Goal: Task Accomplishment & Management: Manage account settings

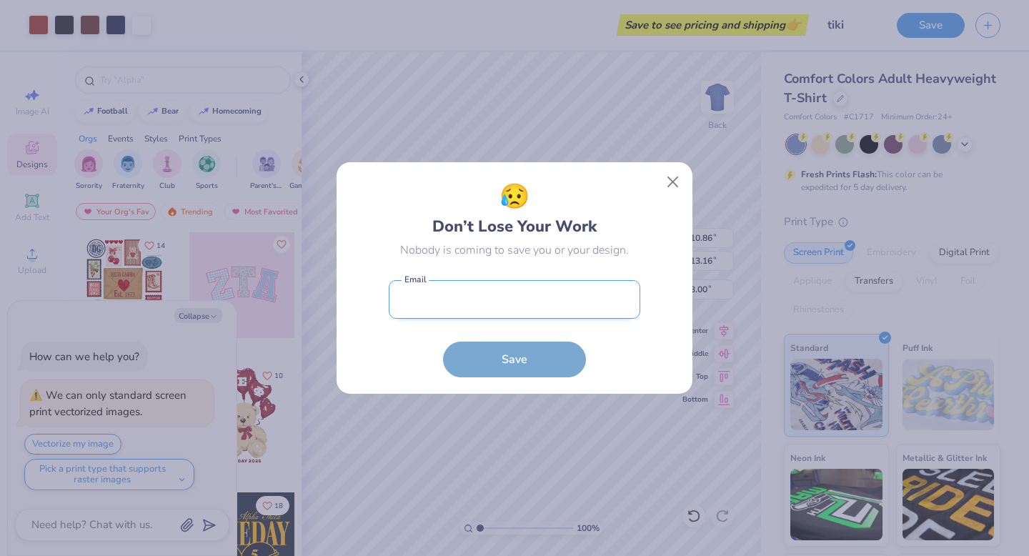
click at [512, 291] on input "email" at bounding box center [514, 299] width 251 height 39
type input "[EMAIL_ADDRESS][DOMAIN_NAME]"
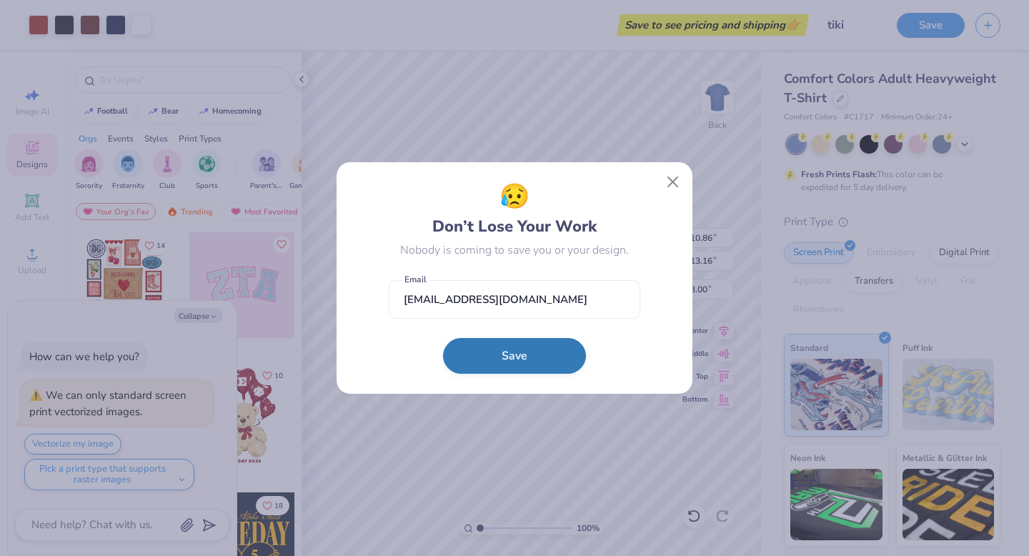
click at [505, 361] on button "Save" at bounding box center [514, 356] width 143 height 36
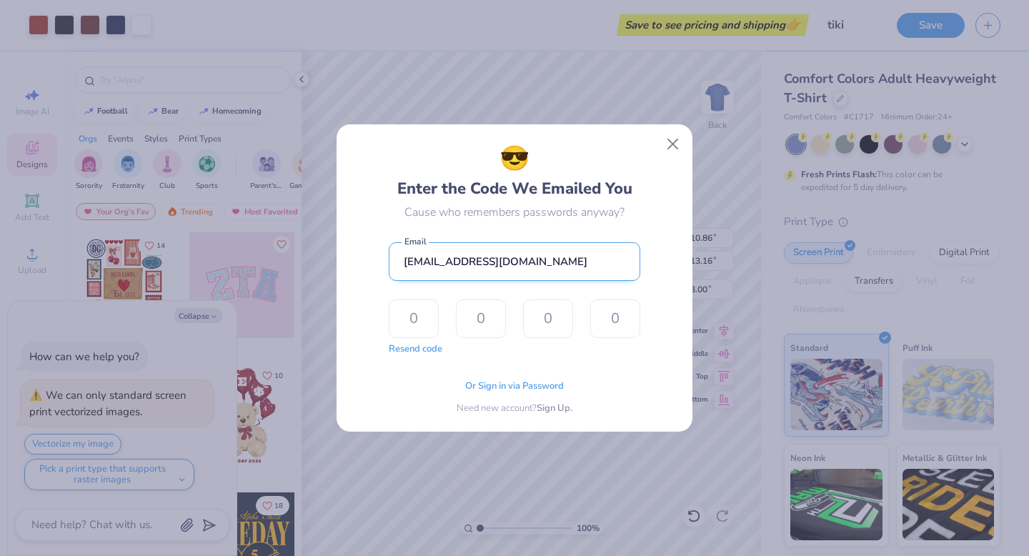
click at [560, 261] on input "[EMAIL_ADDRESS][DOMAIN_NAME]" at bounding box center [514, 261] width 251 height 39
click at [524, 264] on input "[EMAIL_ADDRESS][DOMAIN_NAME]" at bounding box center [514, 261] width 251 height 39
click at [754, 381] on div "😎 Enter the Code We Emailed You Cause who remembers passwords anyway? [EMAIL_AD…" at bounding box center [514, 278] width 1029 height 556
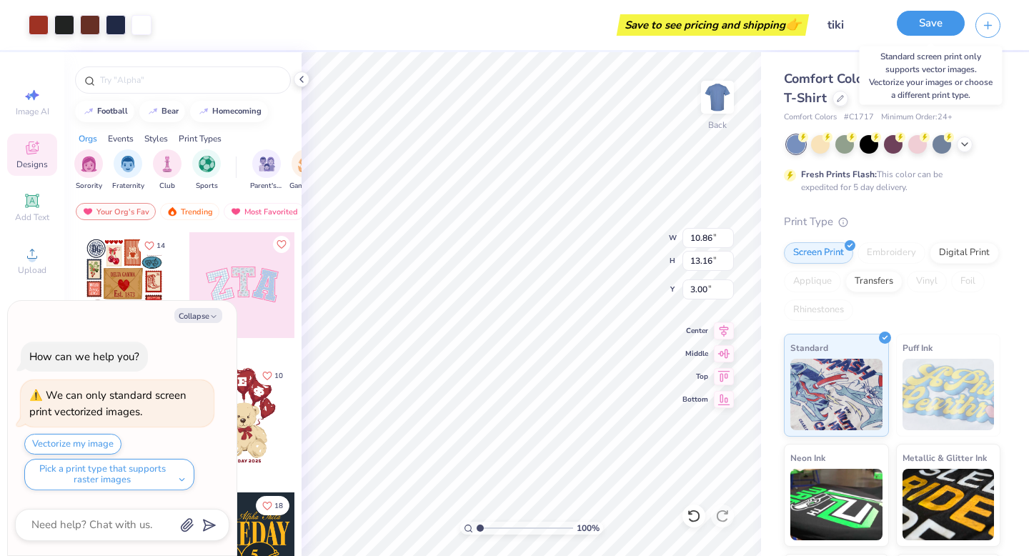
click at [922, 19] on button "Save" at bounding box center [930, 23] width 68 height 25
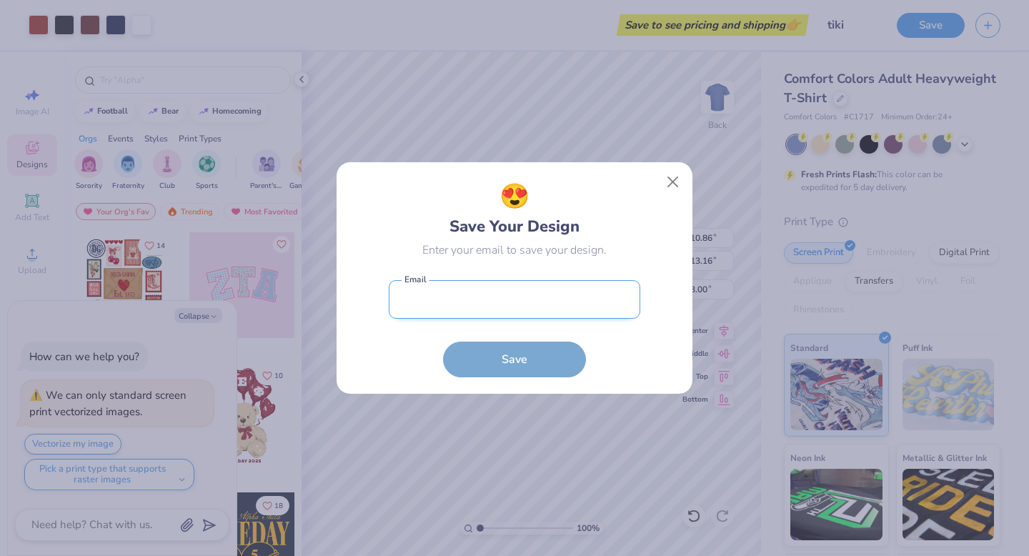
click at [503, 296] on input "email" at bounding box center [514, 299] width 251 height 39
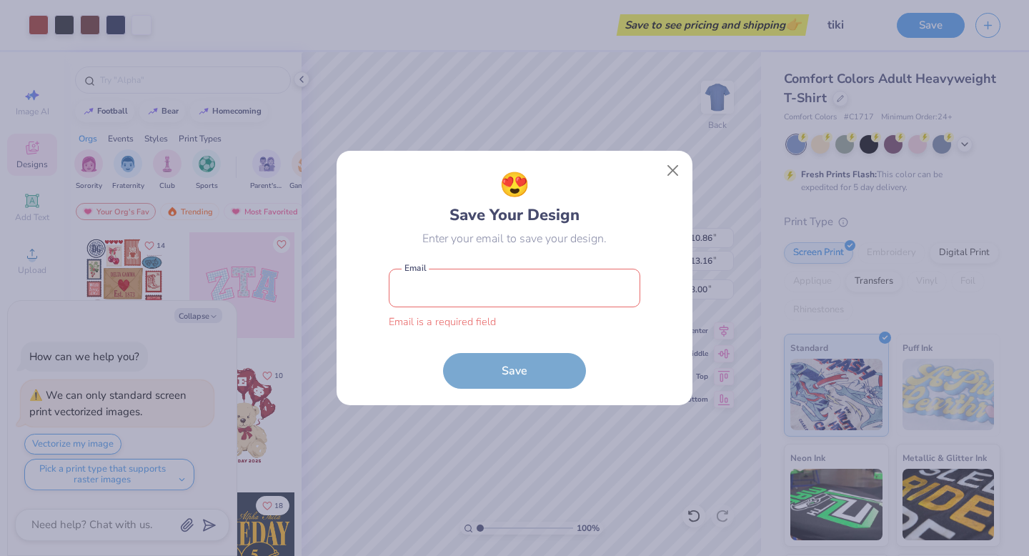
click at [426, 479] on div "😍 Save Your Design Enter your email to save your design. Email is a required fi…" at bounding box center [514, 278] width 1029 height 556
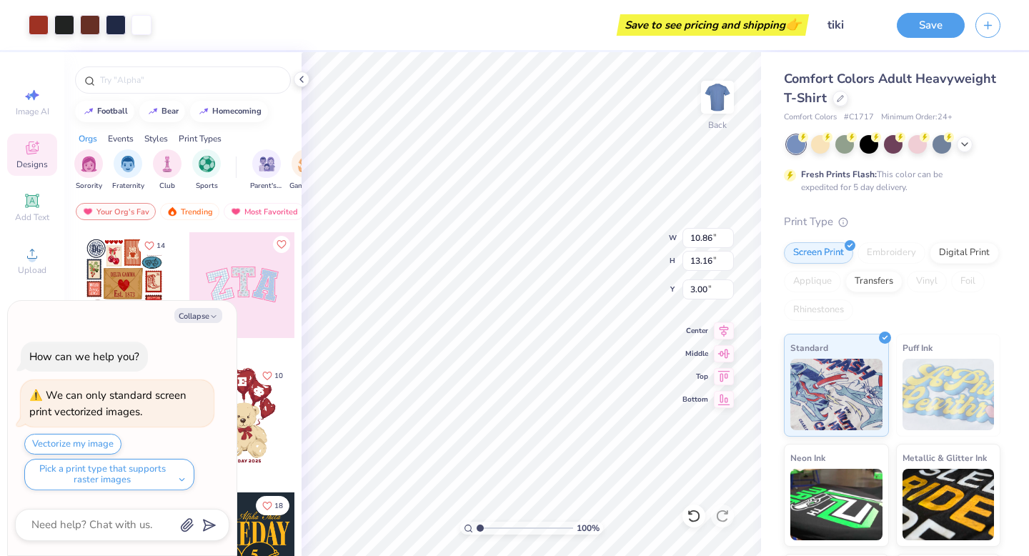
type textarea "x"
